Goal: Navigation & Orientation: Find specific page/section

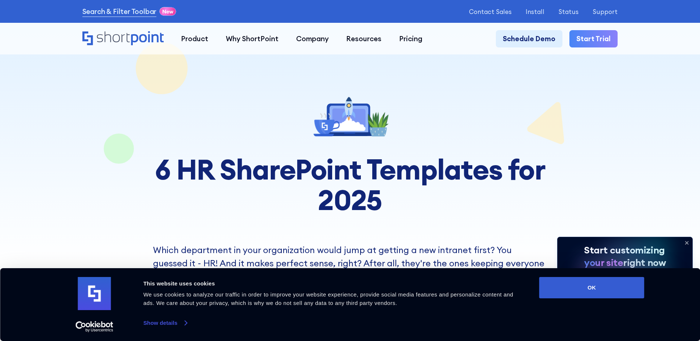
click at [184, 325] on link "Show details" at bounding box center [164, 322] width 43 height 11
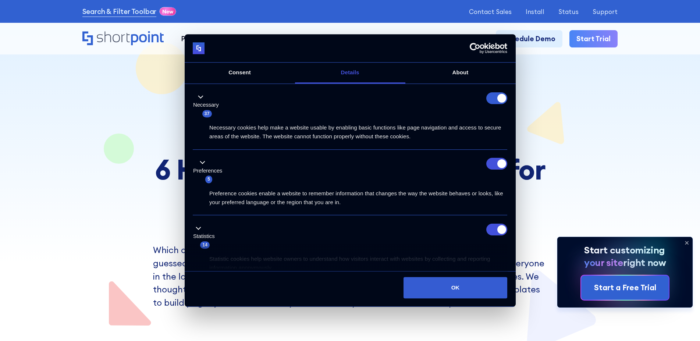
click at [499, 98] on form at bounding box center [496, 98] width 21 height 12
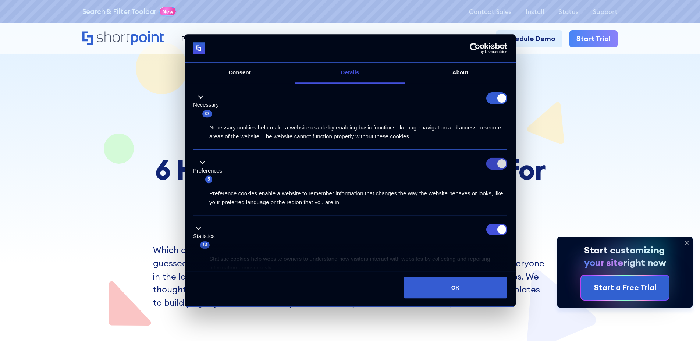
click at [497, 165] on input "Preferences" at bounding box center [496, 164] width 21 height 12
checkbox input "false"
click at [491, 229] on input "Statistics" at bounding box center [496, 229] width 21 height 12
checkbox input "false"
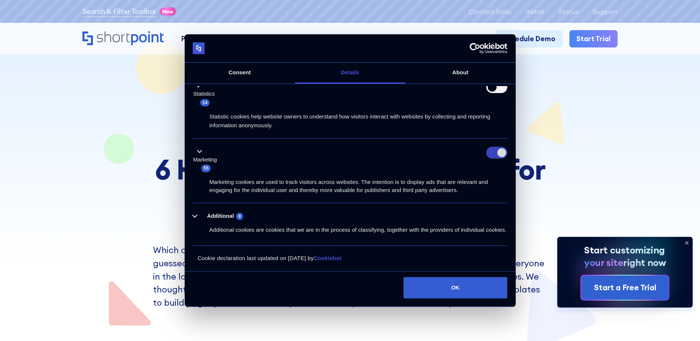
click at [496, 156] on input "Marketing" at bounding box center [496, 153] width 21 height 12
checkbox input "false"
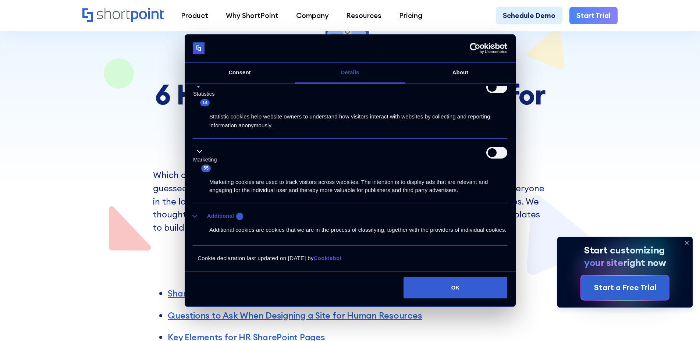
click at [196, 216] on button "Additional 8" at bounding box center [220, 215] width 55 height 9
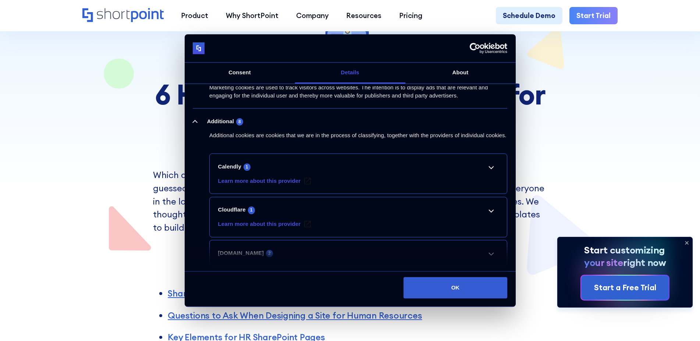
scroll to position [256, 0]
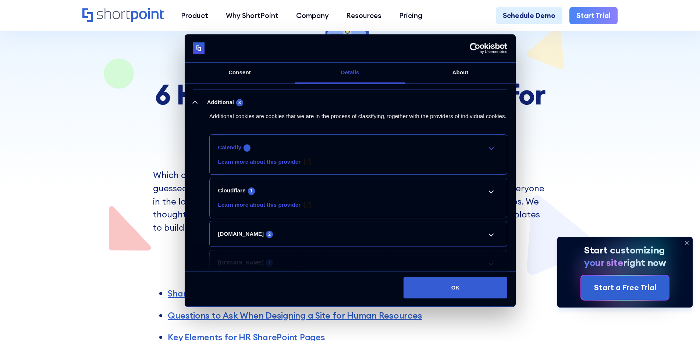
click at [488, 151] on link "Calendly 1" at bounding box center [358, 147] width 280 height 9
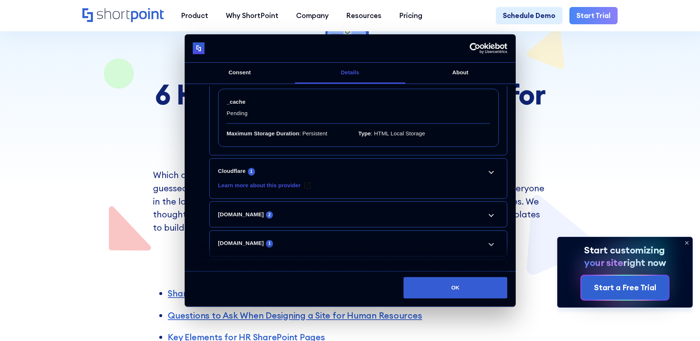
scroll to position [368, 0]
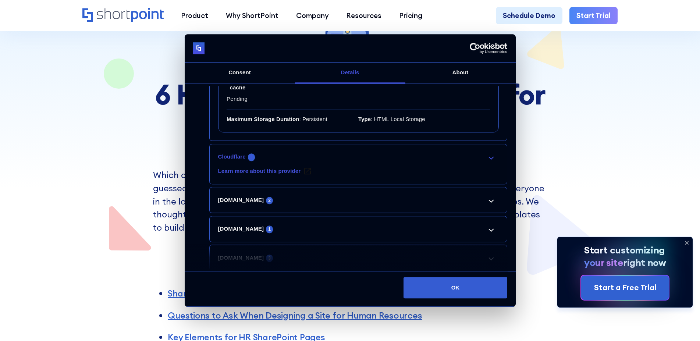
click at [487, 161] on link "Cloudflare 1" at bounding box center [358, 156] width 280 height 9
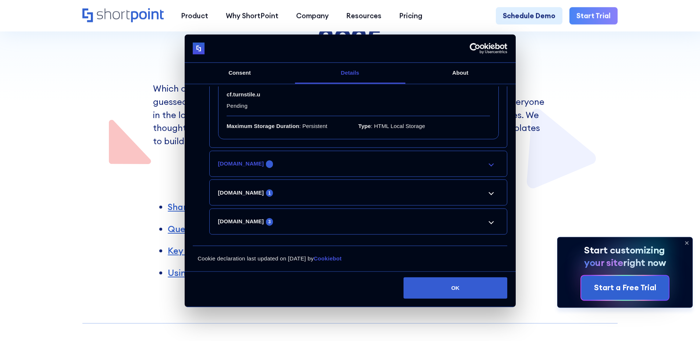
scroll to position [187, 0]
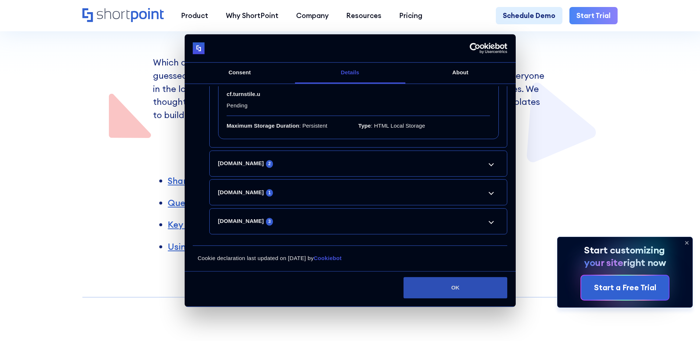
click at [462, 284] on button "OK" at bounding box center [455, 287] width 104 height 21
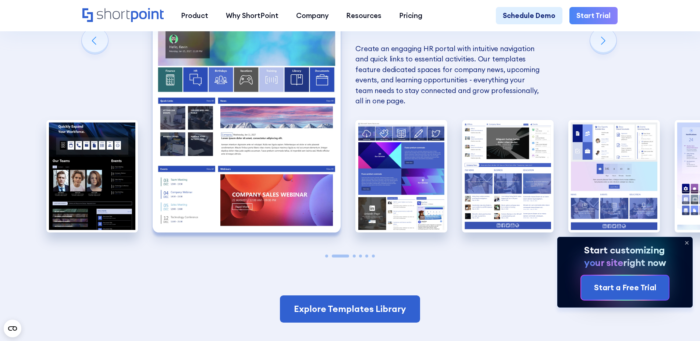
scroll to position [712, 0]
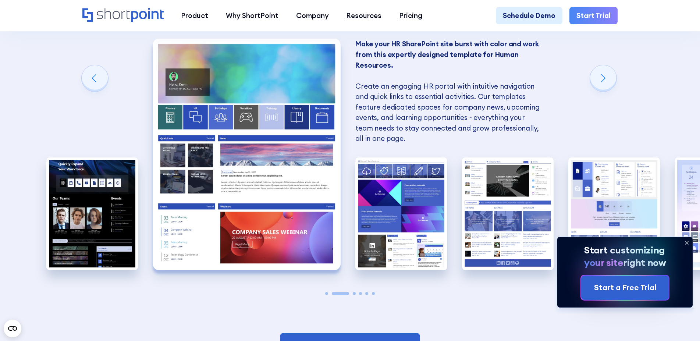
click at [273, 176] on img "2 / 6" at bounding box center [247, 154] width 188 height 231
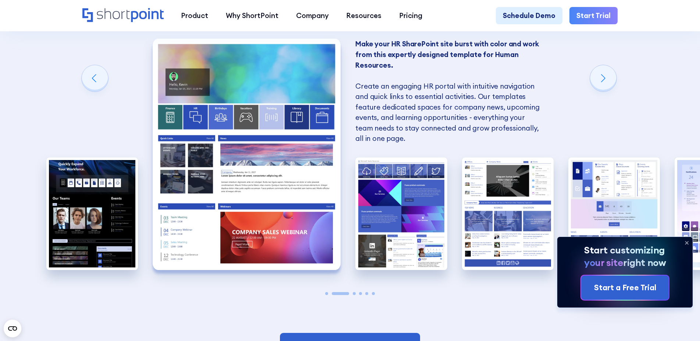
click at [273, 176] on img "2 / 6" at bounding box center [247, 154] width 188 height 231
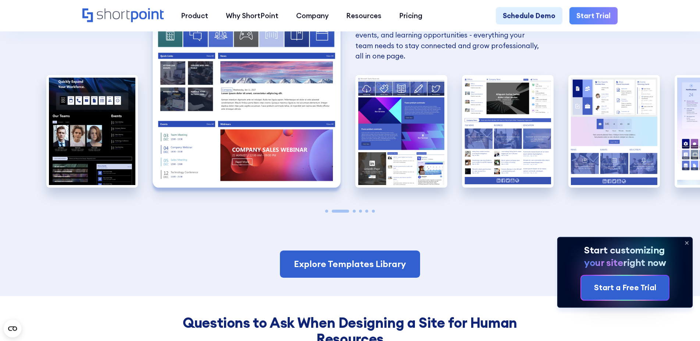
scroll to position [787, 0]
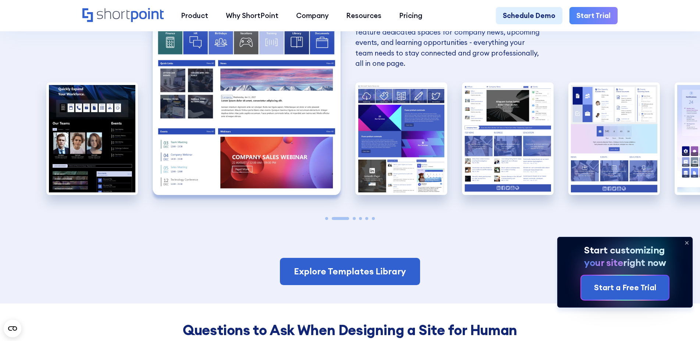
click at [686, 240] on icon at bounding box center [686, 243] width 12 height 12
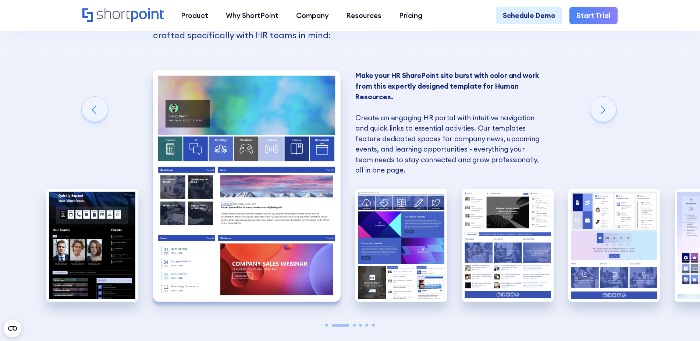
scroll to position [675, 0]
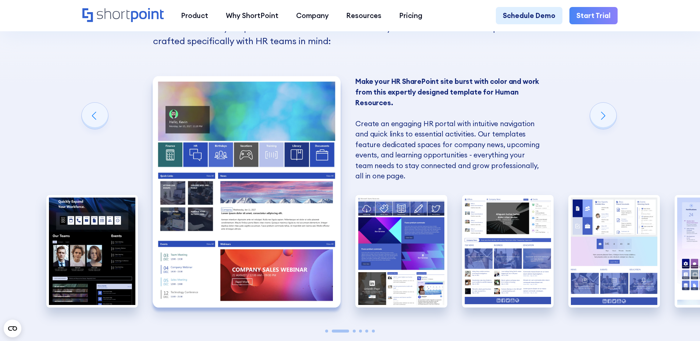
click at [683, 269] on iframe "Chat Widget" at bounding box center [633, 297] width 132 height 85
click at [680, 268] on iframe "Chat Widget" at bounding box center [633, 297] width 132 height 85
click at [680, 269] on iframe "Chat Widget" at bounding box center [633, 297] width 132 height 85
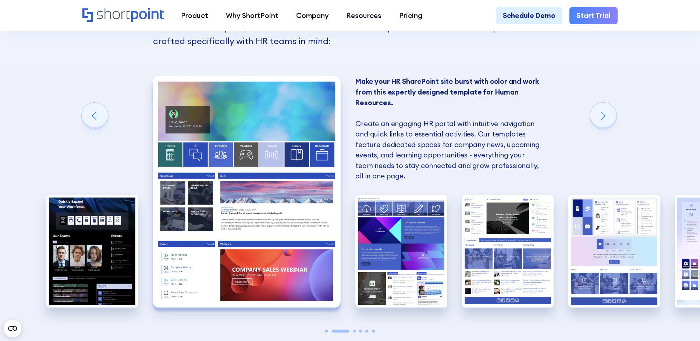
click at [680, 269] on iframe "Chat Widget" at bounding box center [633, 297] width 132 height 85
click at [681, 270] on iframe "Chat Widget" at bounding box center [633, 297] width 132 height 85
click at [681, 271] on iframe "Chat Widget" at bounding box center [633, 297] width 132 height 85
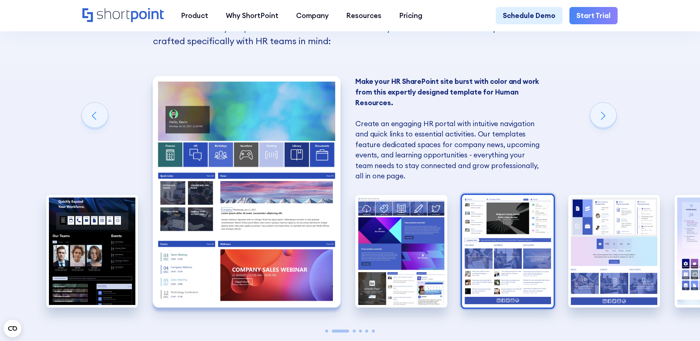
drag, startPoint x: 681, startPoint y: 271, endPoint x: 510, endPoint y: 286, distance: 172.0
click at [633, 271] on iframe "Chat Widget" at bounding box center [633, 297] width 132 height 85
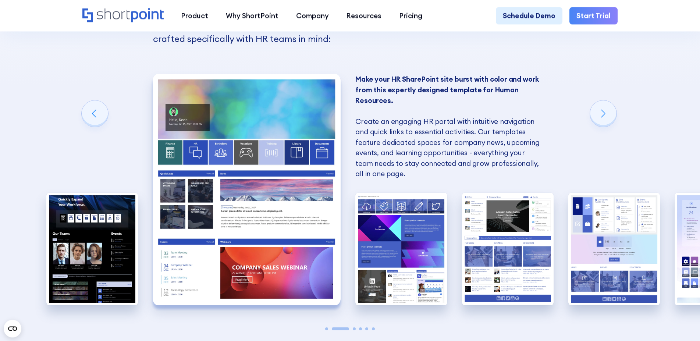
scroll to position [750, 0]
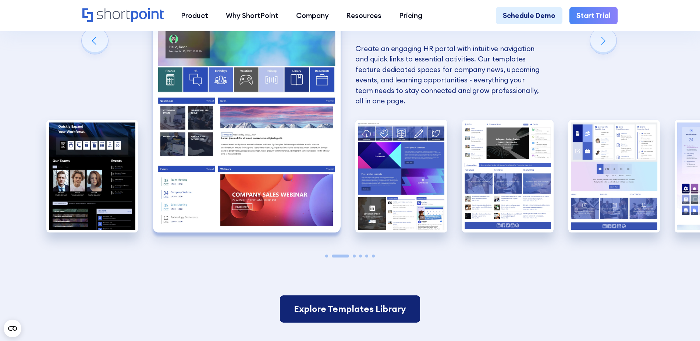
click at [348, 314] on link "Explore Templates Library" at bounding box center [350, 308] width 140 height 27
